Goal: Check status: Check status

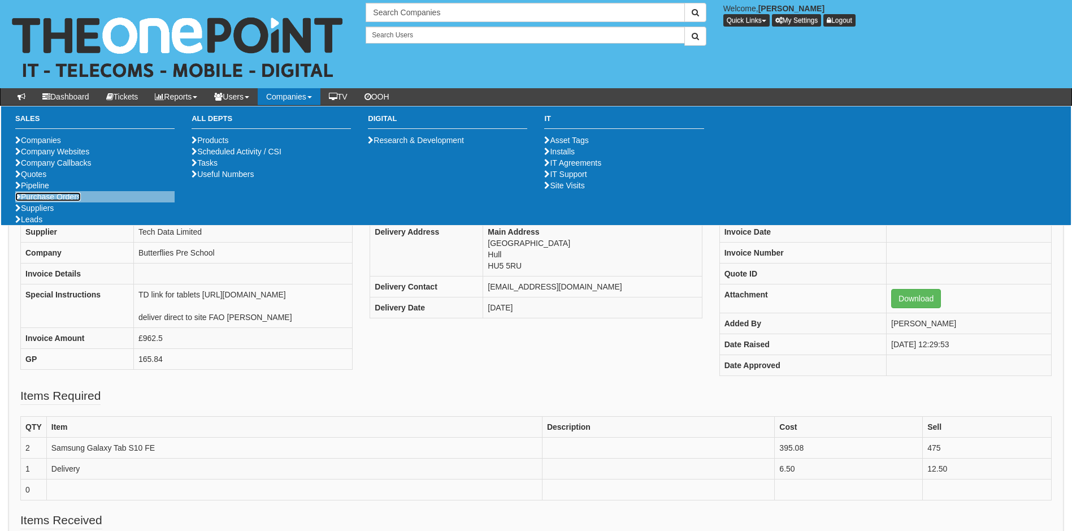
click at [68, 201] on link "Purchase Orders" at bounding box center [48, 196] width 66 height 9
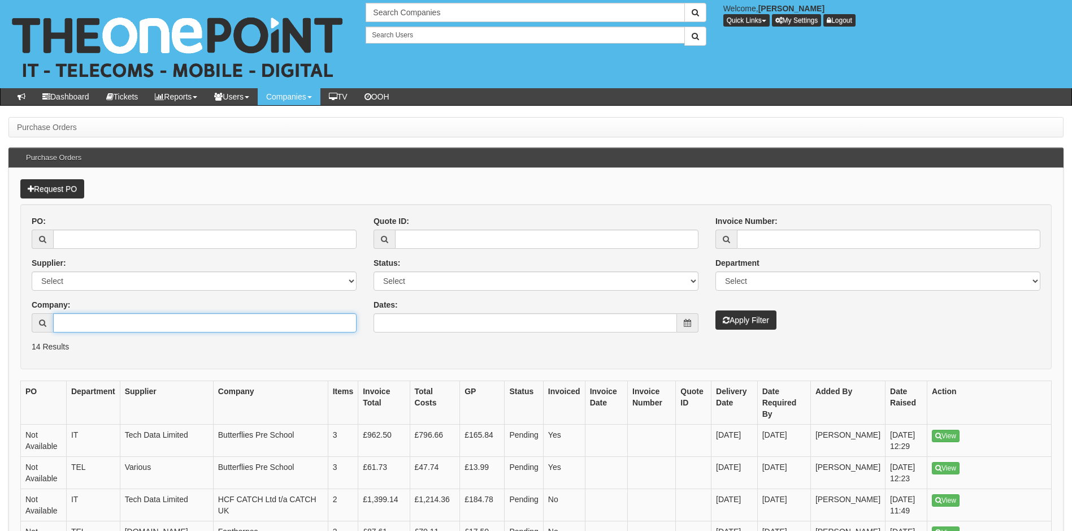
drag, startPoint x: 92, startPoint y: 324, endPoint x: 94, endPoint y: 314, distance: 10.0
click at [95, 318] on input "Company:" at bounding box center [205, 322] width 304 height 19
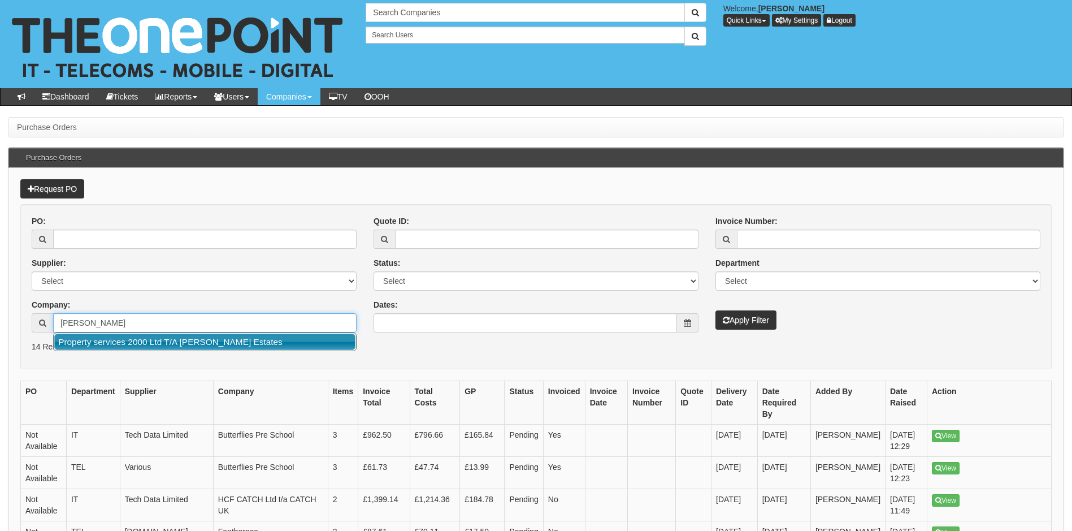
click at [138, 340] on link "Property services 2000 Ltd T/A [PERSON_NAME] Estates" at bounding box center [204, 342] width 301 height 16
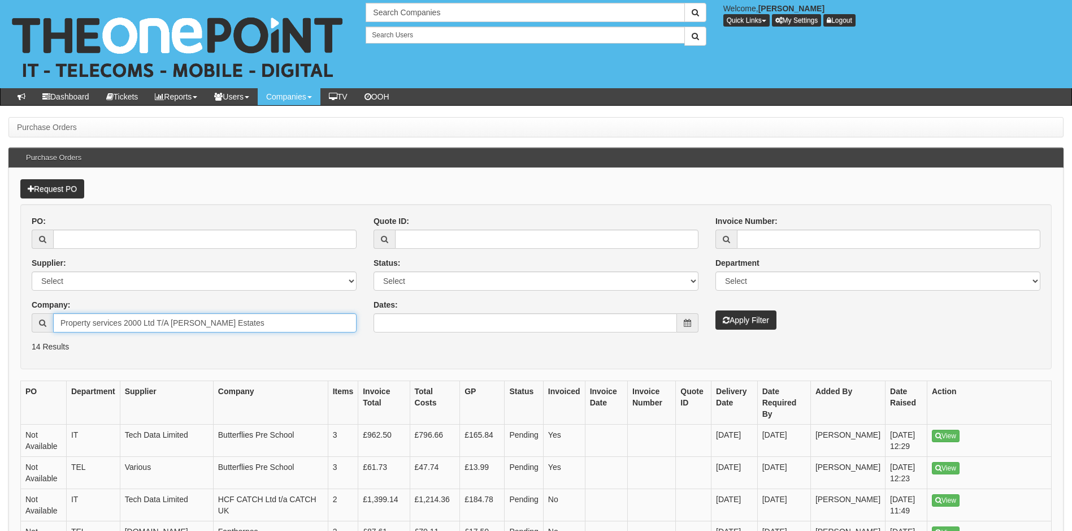
type input "Property services 2000 Ltd T/A [PERSON_NAME] Estates"
click at [742, 321] on button "Apply Filter" at bounding box center [746, 319] width 61 height 19
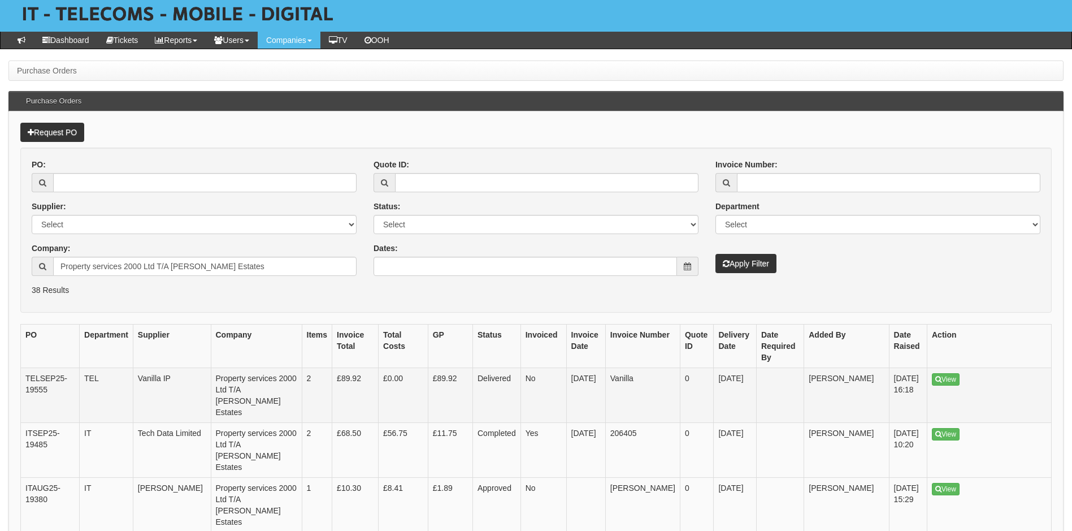
scroll to position [113, 0]
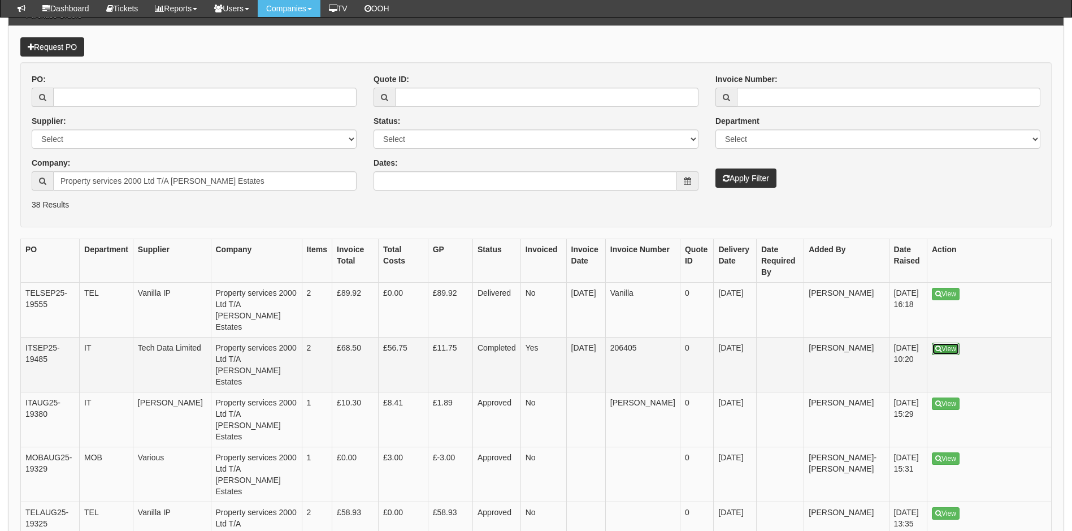
click at [945, 343] on link "View" at bounding box center [946, 349] width 28 height 12
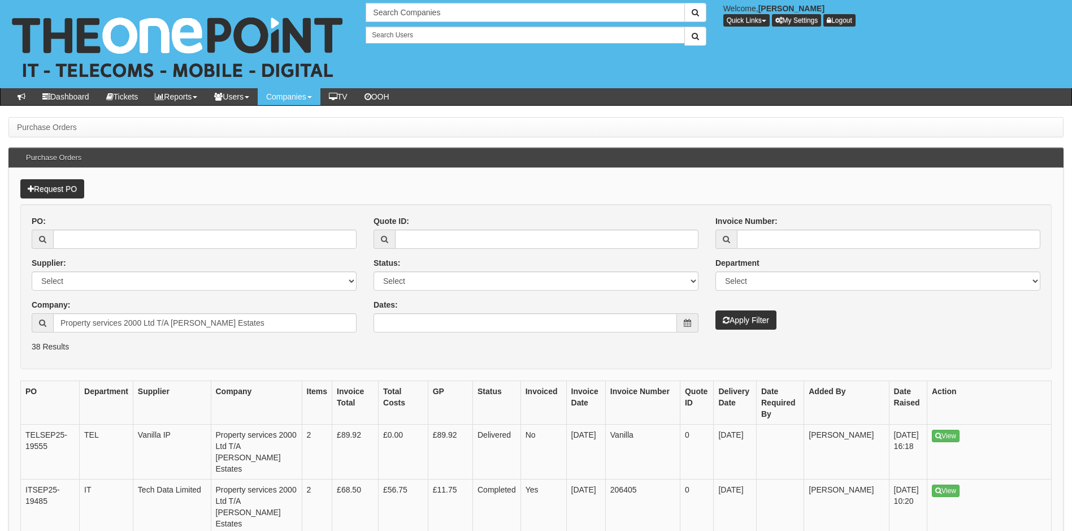
scroll to position [142, 0]
